Goal: Book appointment/travel/reservation

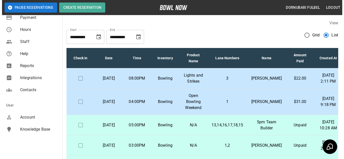
scroll to position [122, 0]
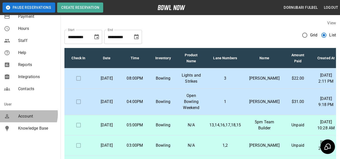
click at [23, 114] on span "Account" at bounding box center [37, 117] width 38 height 6
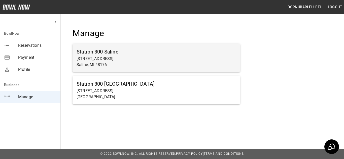
click at [157, 60] on p "[STREET_ADDRESS]" at bounding box center [156, 59] width 159 height 6
click at [154, 56] on p "[STREET_ADDRESS]" at bounding box center [156, 59] width 159 height 6
click at [103, 52] on h6 "Station 300 Saline" at bounding box center [156, 52] width 159 height 8
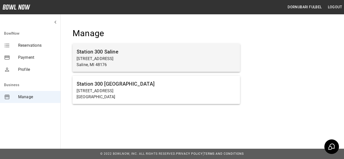
click at [130, 55] on h6 "Station 300 Saline" at bounding box center [156, 52] width 159 height 8
